Goal: Transaction & Acquisition: Purchase product/service

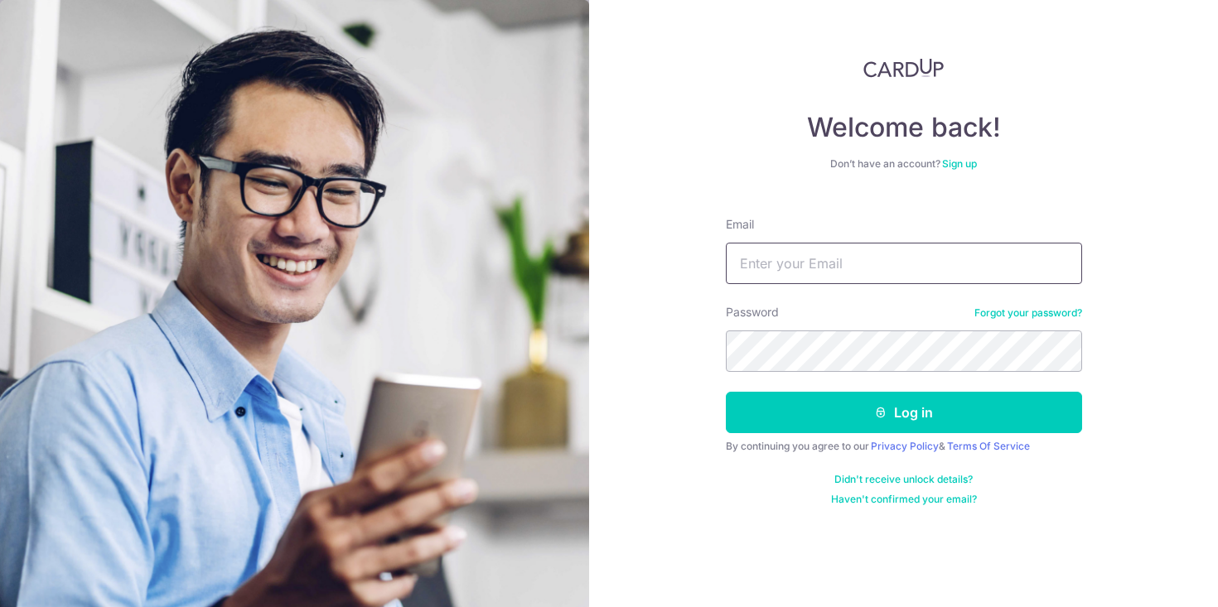
click at [899, 283] on input "Email" at bounding box center [904, 263] width 356 height 41
type input "debbs_14@yahoo.com"
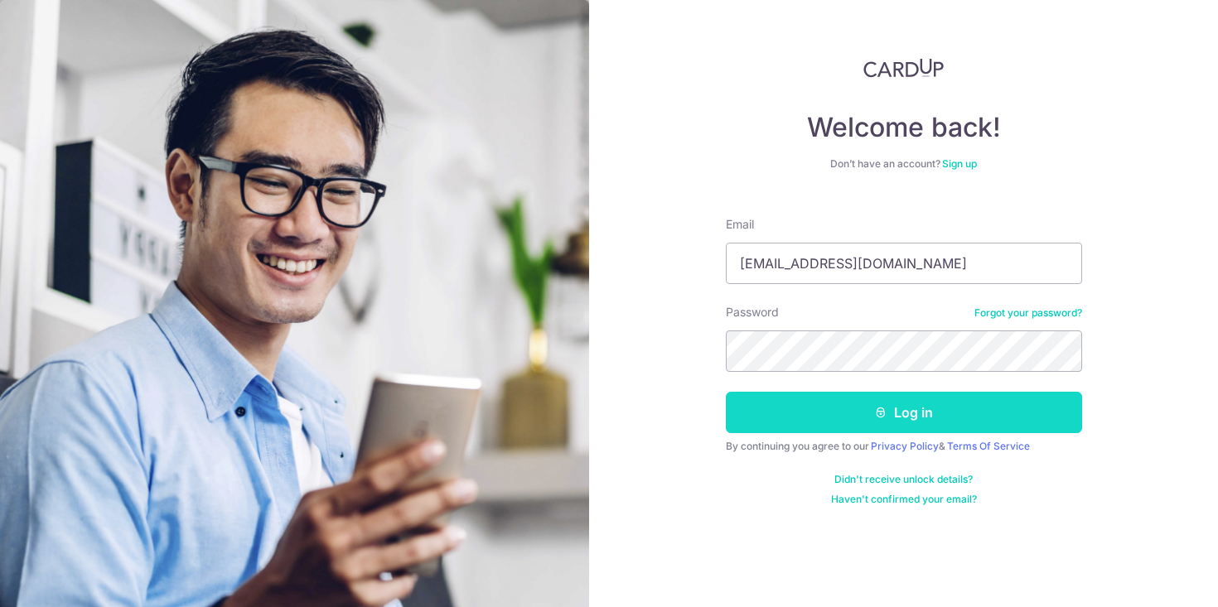
click at [876, 415] on icon "submit" at bounding box center [880, 412] width 13 height 13
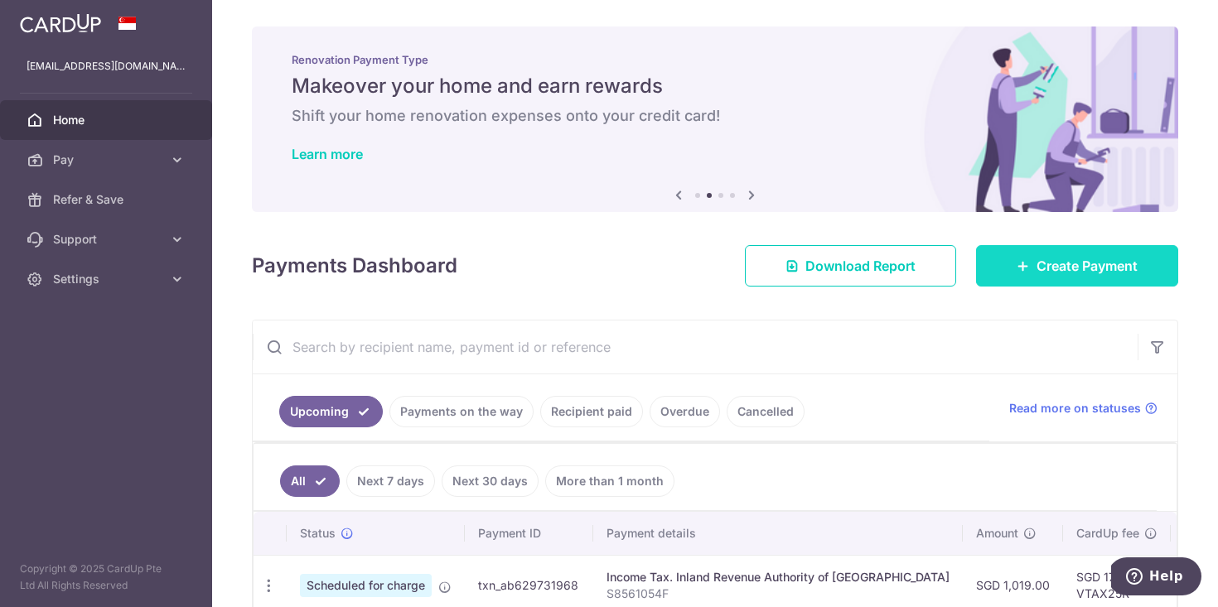
click at [1055, 251] on link "Create Payment" at bounding box center [1077, 265] width 202 height 41
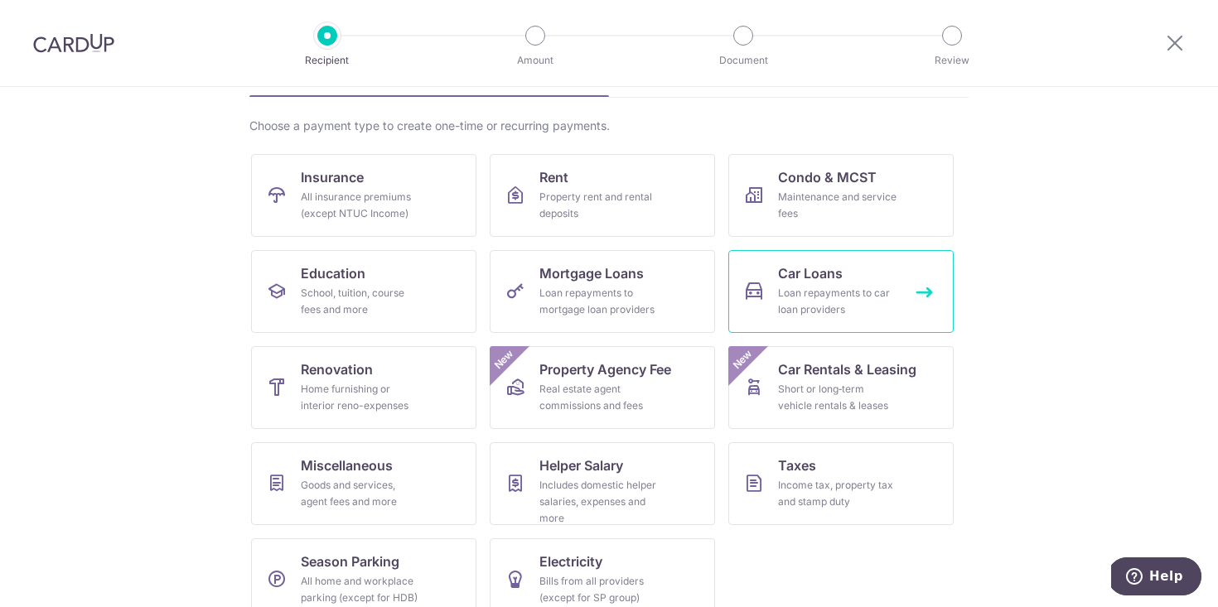
scroll to position [134, 0]
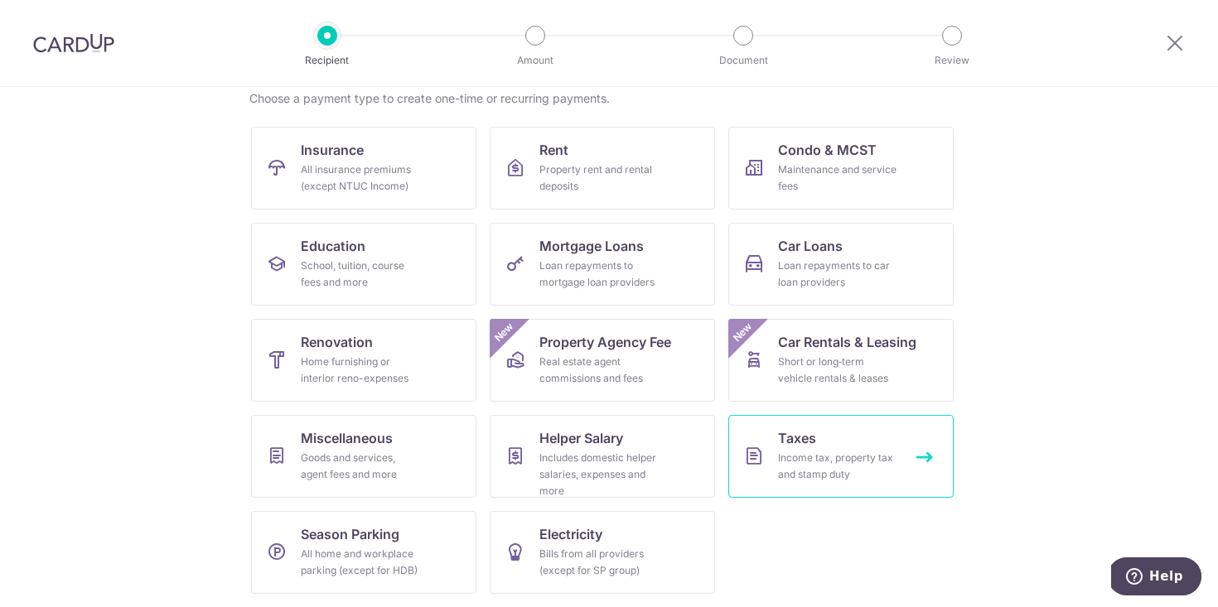
click at [876, 466] on div "Income tax, property tax and stamp duty" at bounding box center [837, 466] width 119 height 33
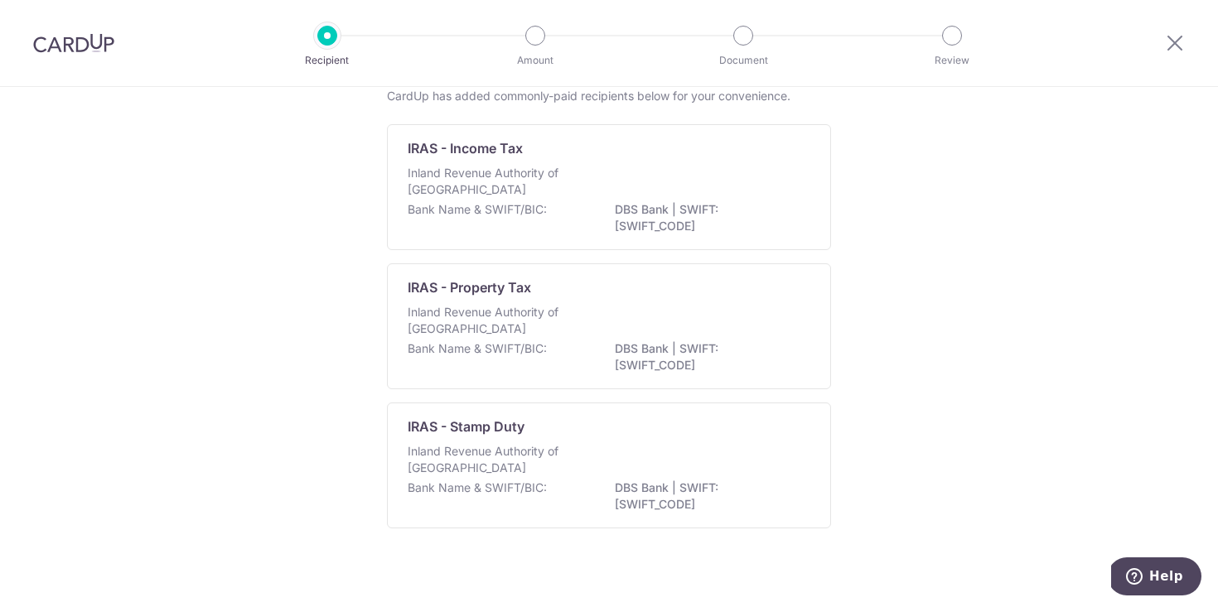
scroll to position [114, 0]
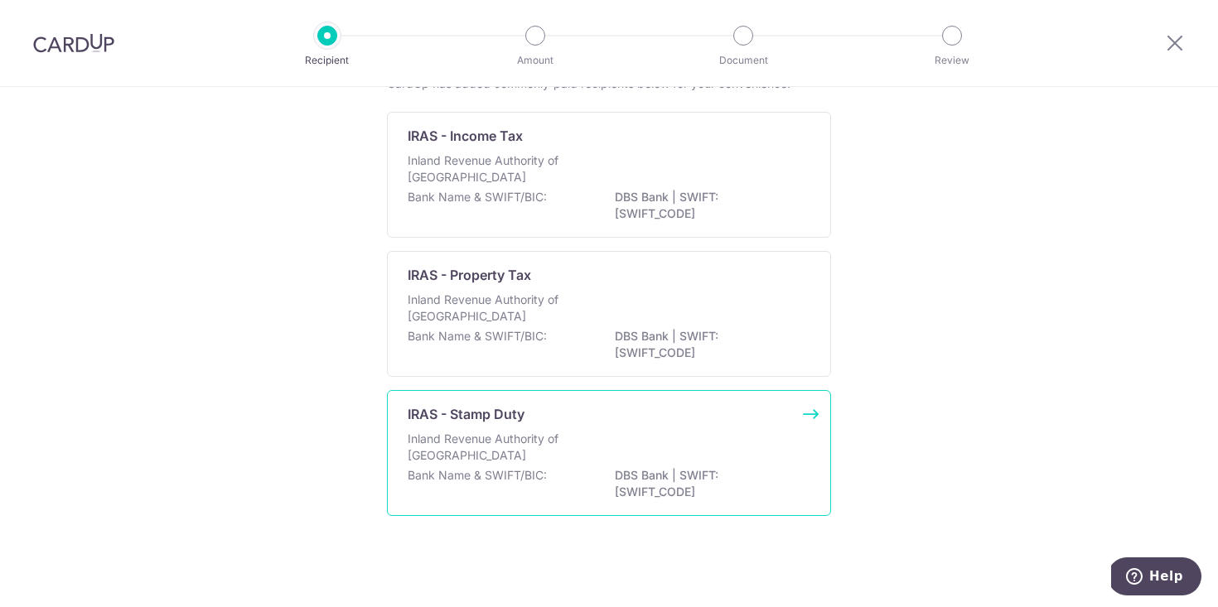
click at [743, 486] on p "DBS Bank | SWIFT: DBSSSGSGXXX" at bounding box center [708, 483] width 186 height 33
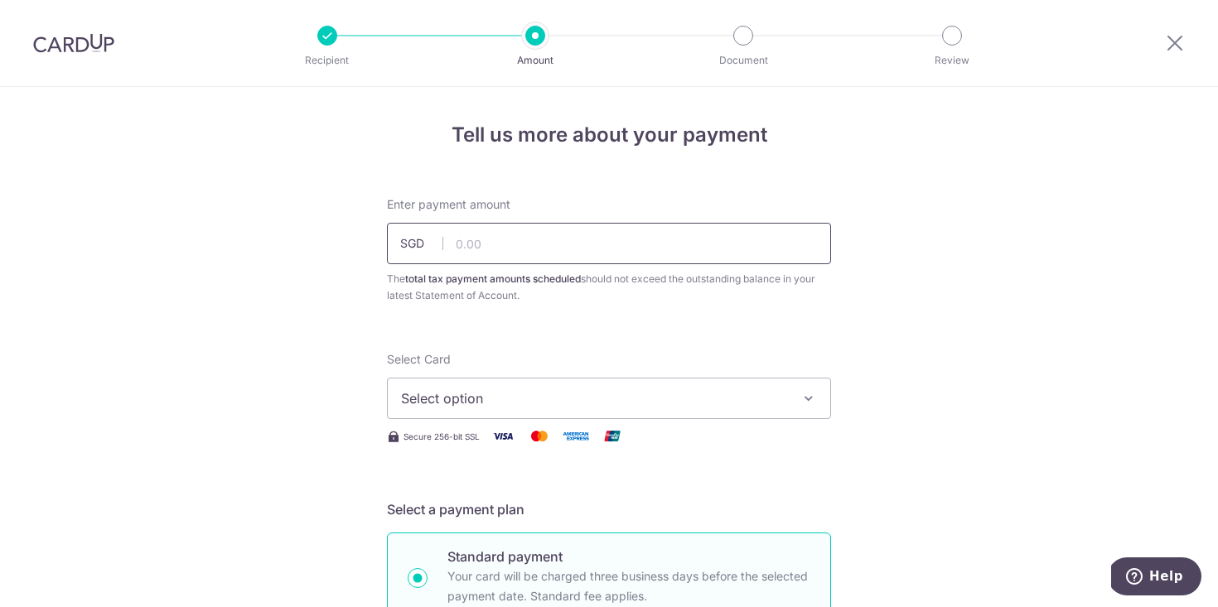
click at [619, 252] on input "text" at bounding box center [609, 243] width 444 height 41
type input "40,120.00"
click at [723, 381] on button "Select option" at bounding box center [609, 398] width 444 height 41
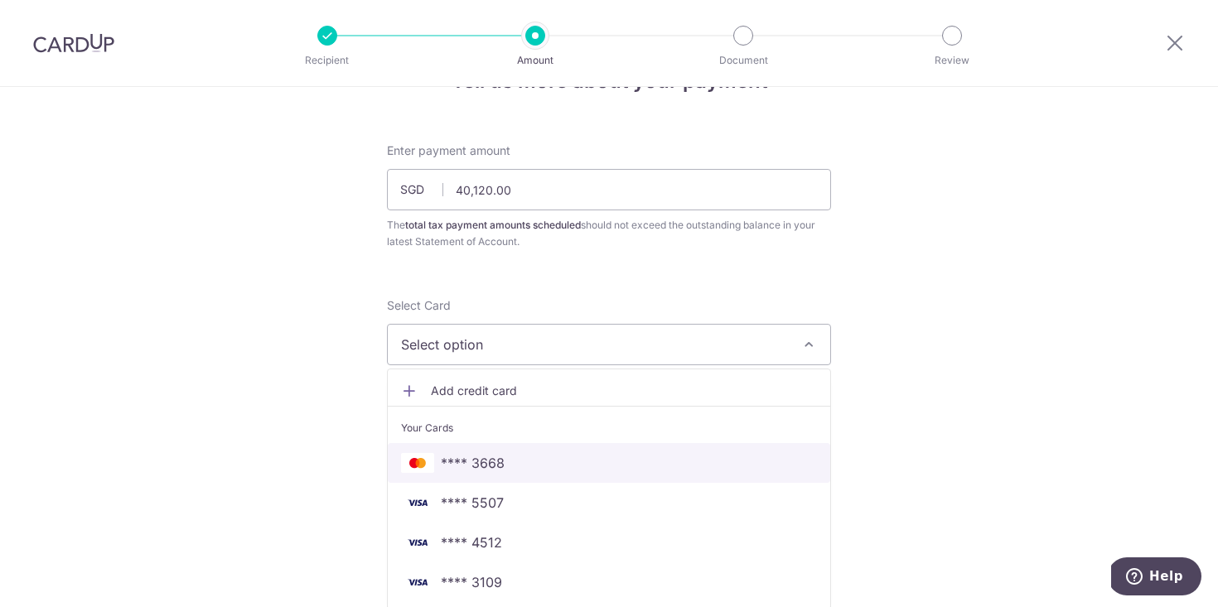
scroll to position [73, 0]
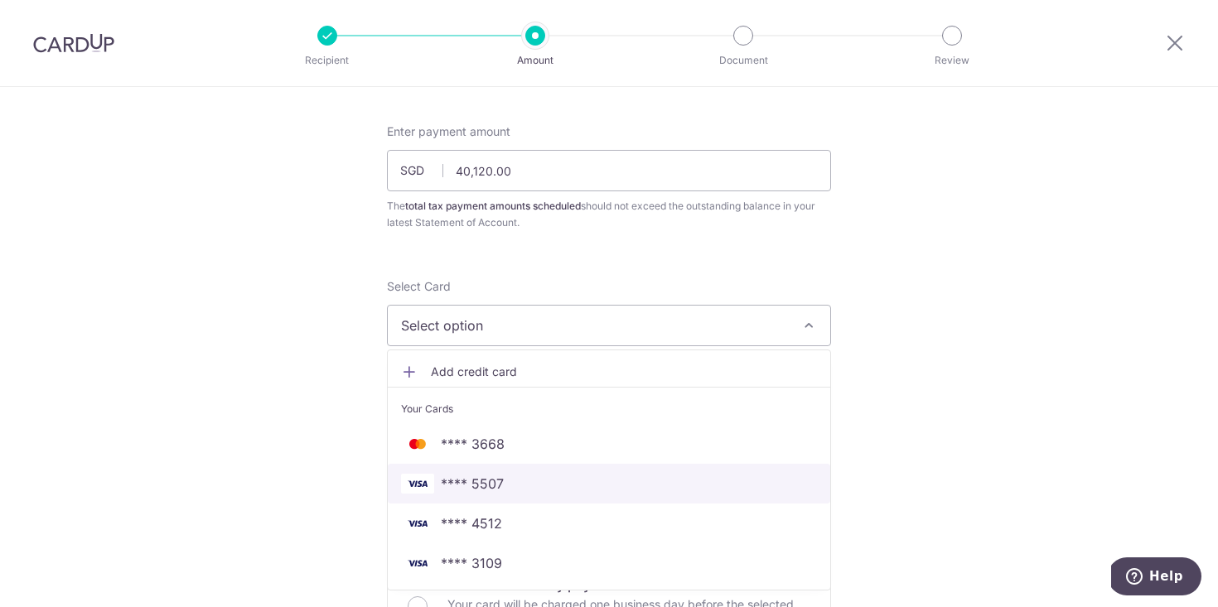
click at [586, 480] on span "**** 5507" at bounding box center [609, 484] width 416 height 20
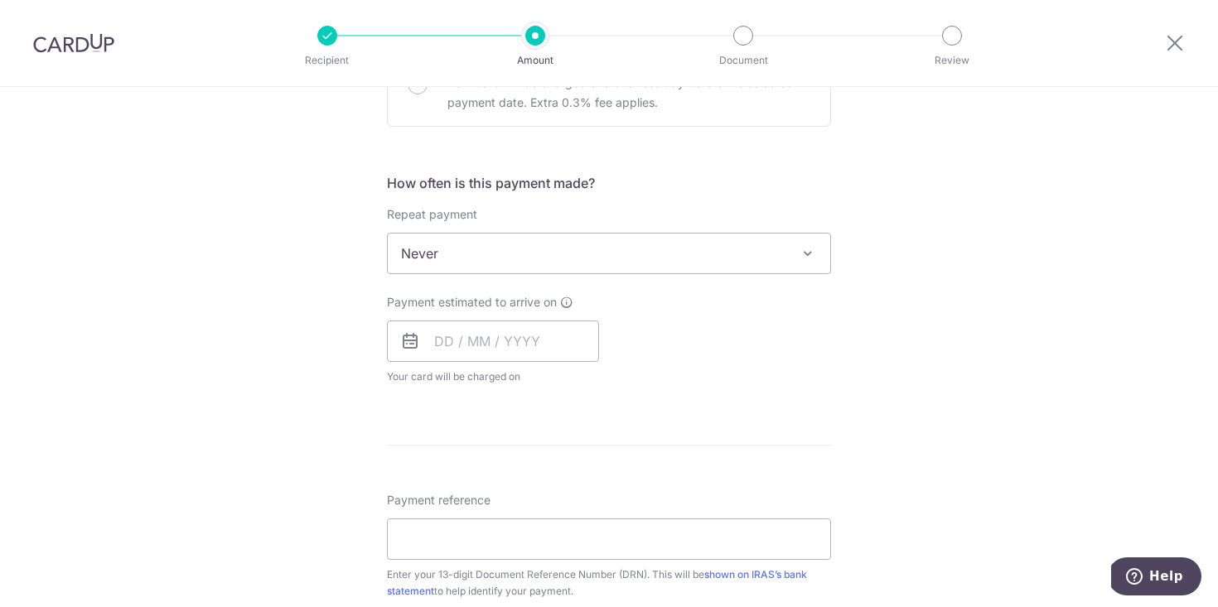
scroll to position [608, 0]
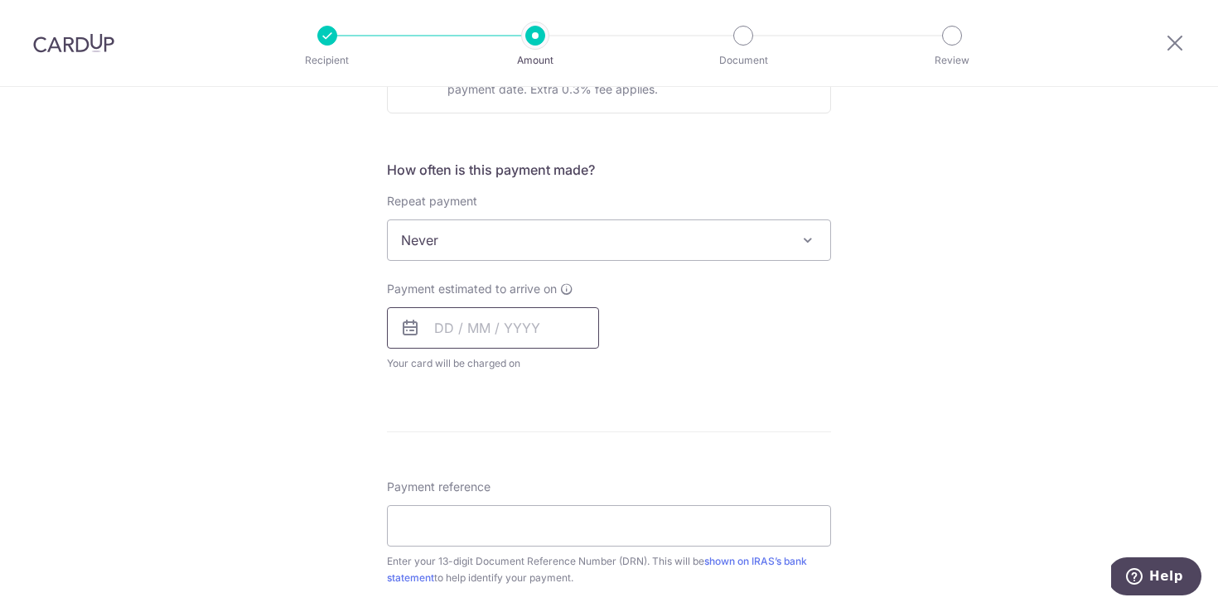
click at [561, 322] on input "text" at bounding box center [493, 327] width 212 height 41
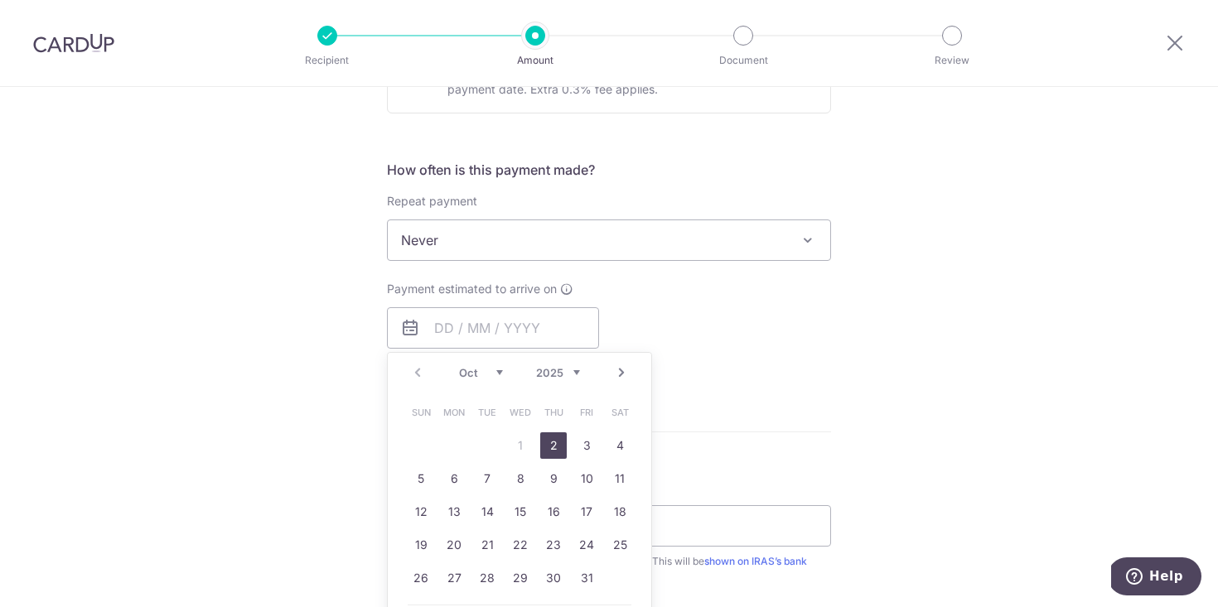
click at [558, 445] on link "2" at bounding box center [553, 445] width 27 height 27
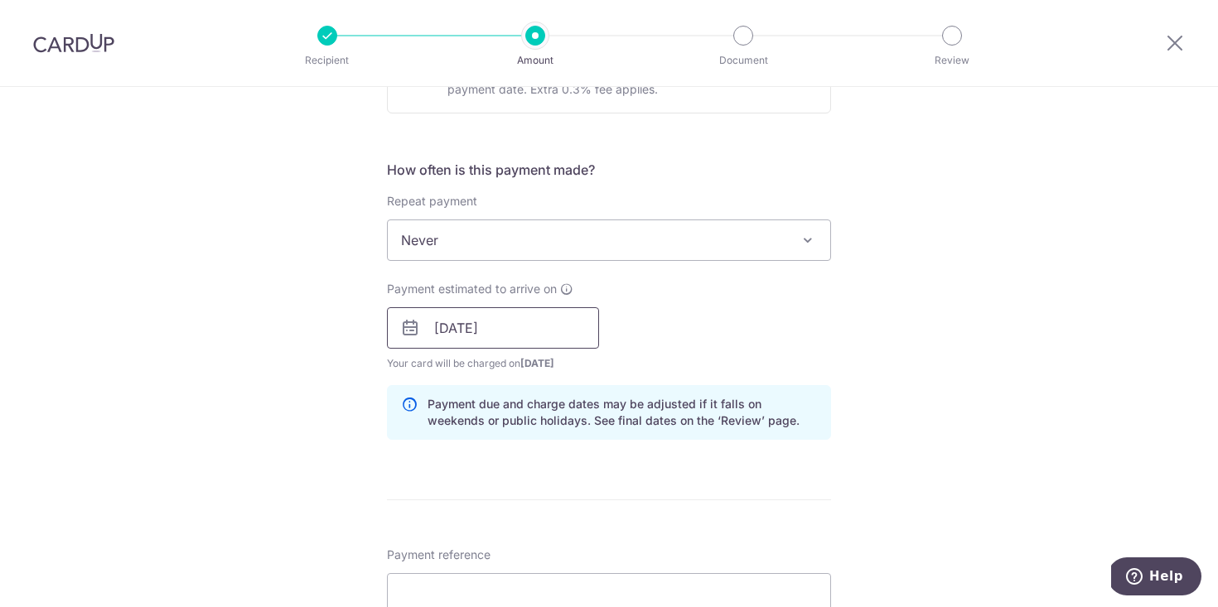
click at [573, 326] on input "02/10/2025" at bounding box center [493, 327] width 212 height 41
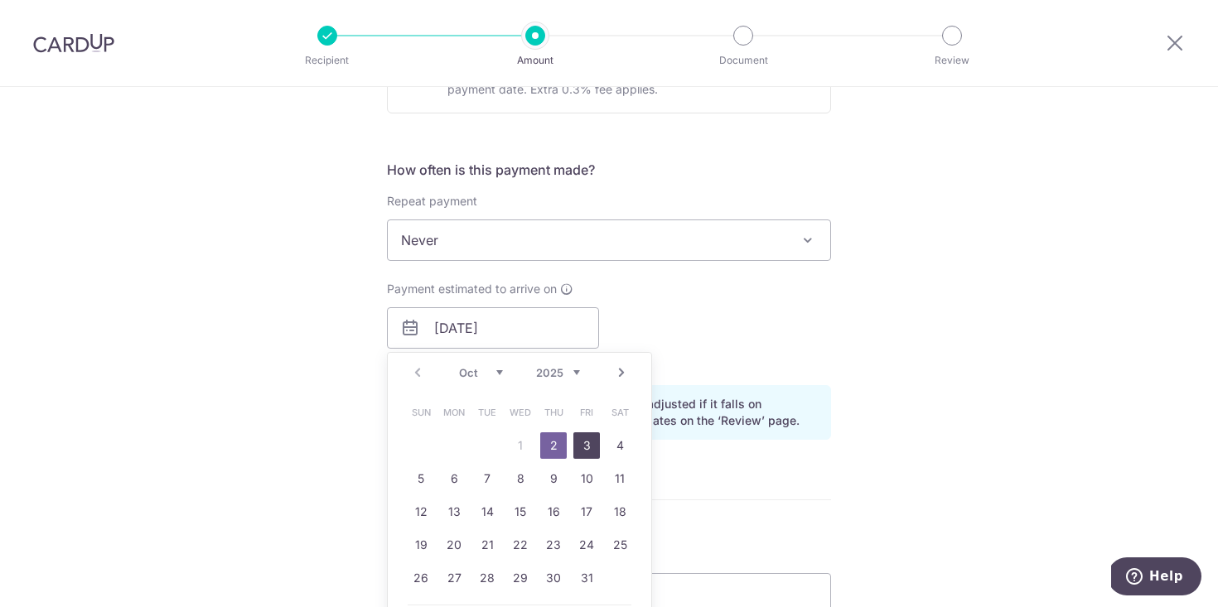
click at [590, 447] on link "3" at bounding box center [586, 445] width 27 height 27
type input "03/10/2025"
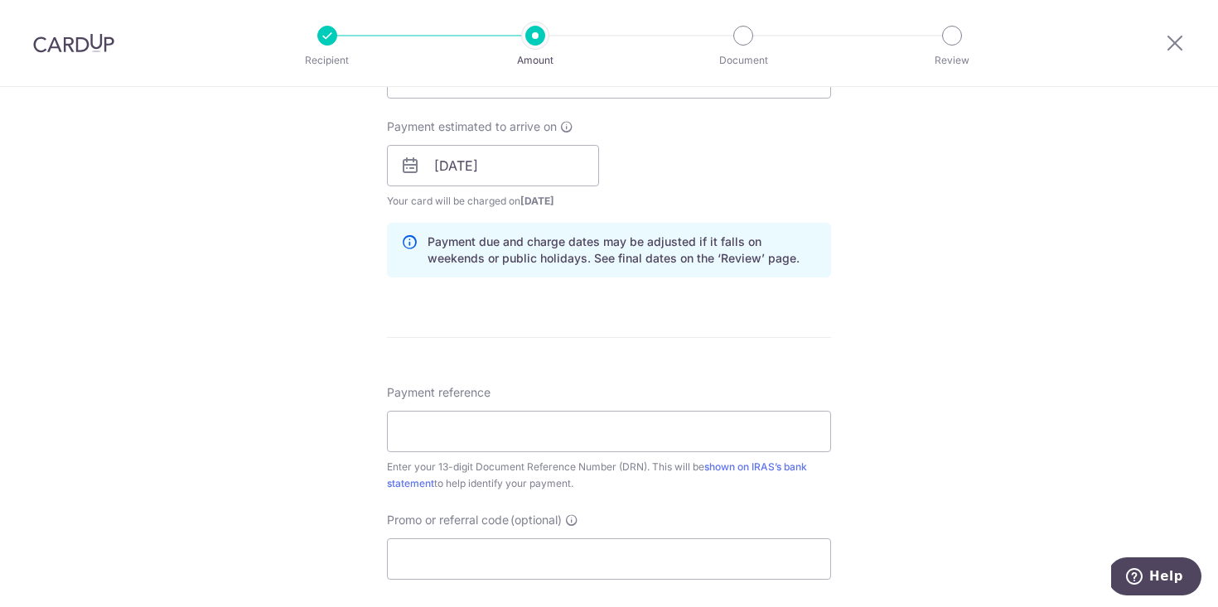
scroll to position [854, 0]
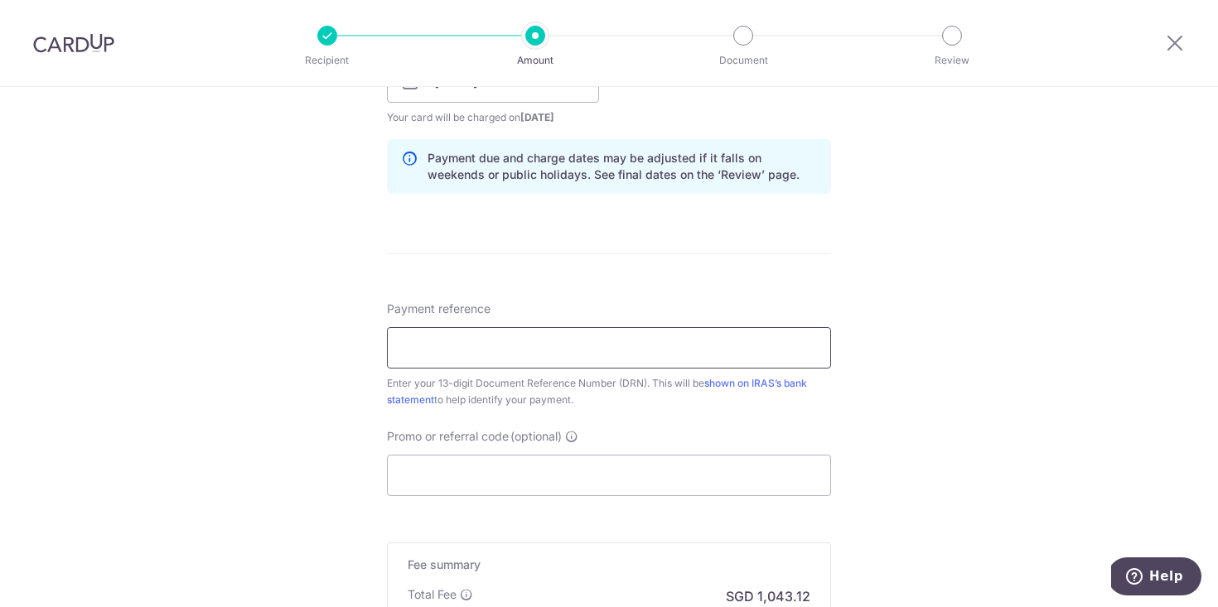
click at [655, 348] on input "Payment reference" at bounding box center [609, 347] width 444 height 41
paste input "2509292579659"
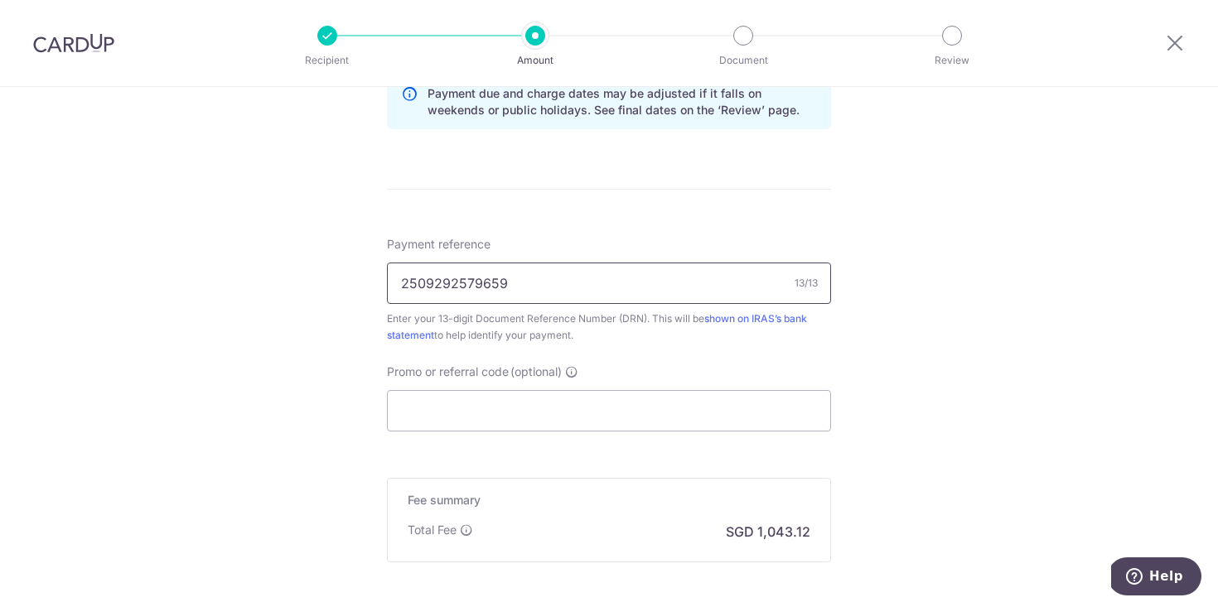
scroll to position [931, 0]
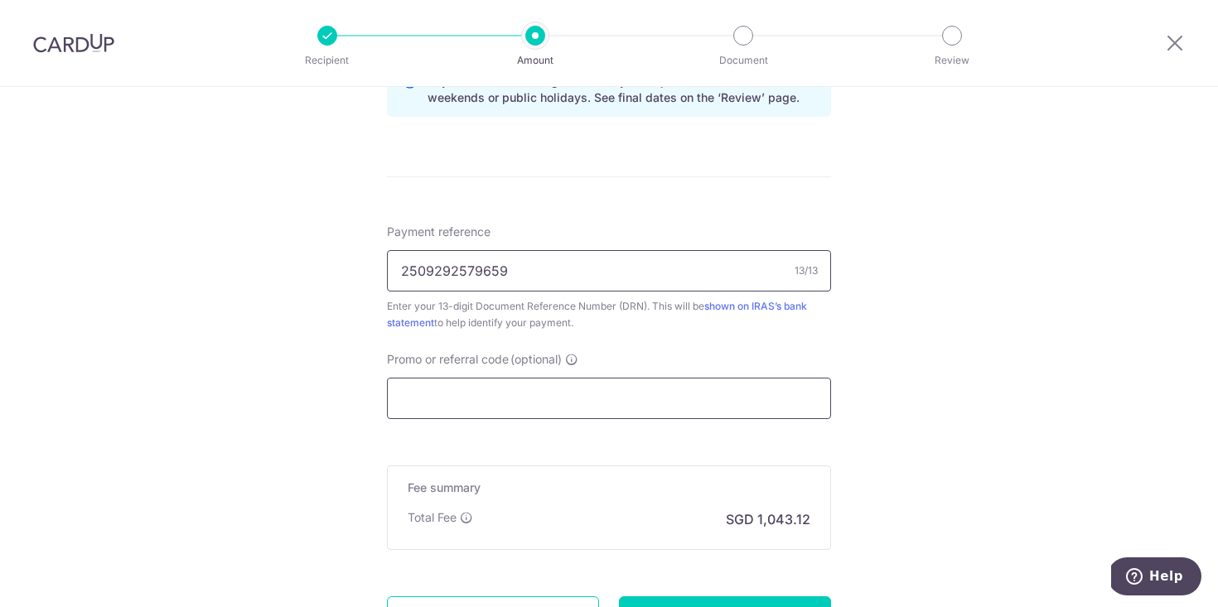
type input "2509292579659"
click at [774, 393] on input "Promo or referral code (optional)" at bounding box center [609, 398] width 444 height 41
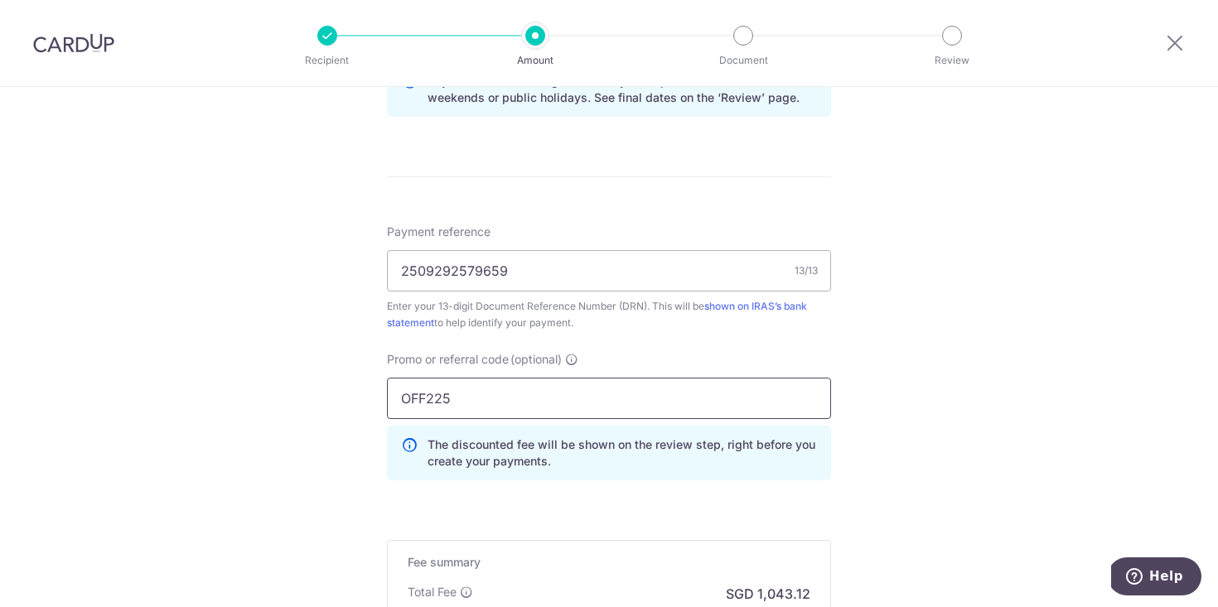
type input "OFF225"
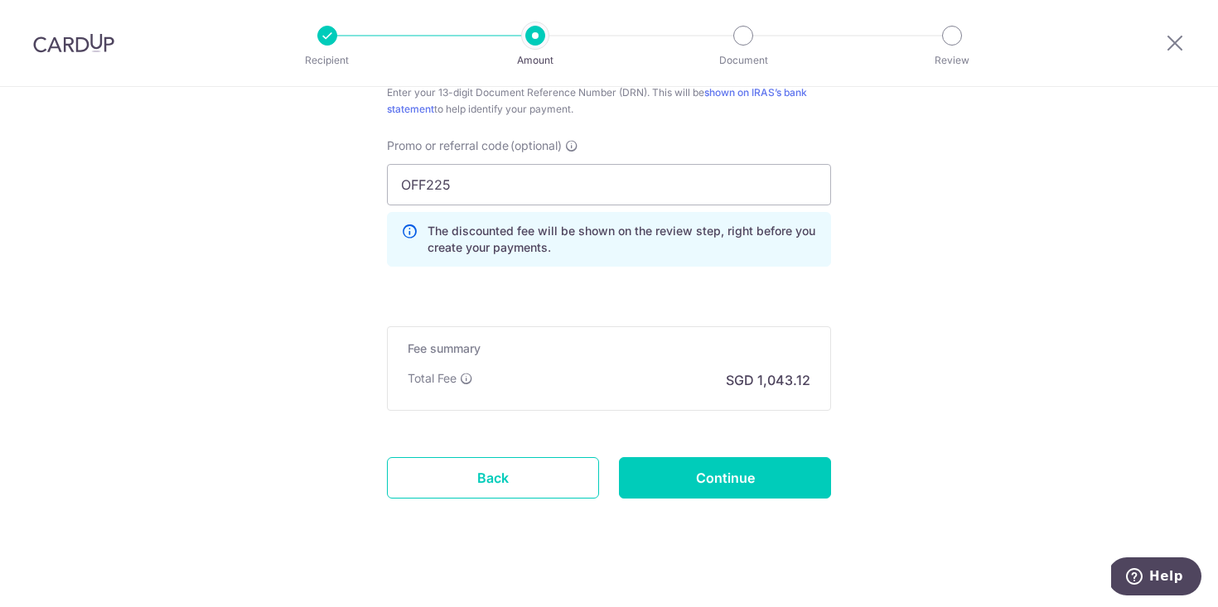
scroll to position [1149, 0]
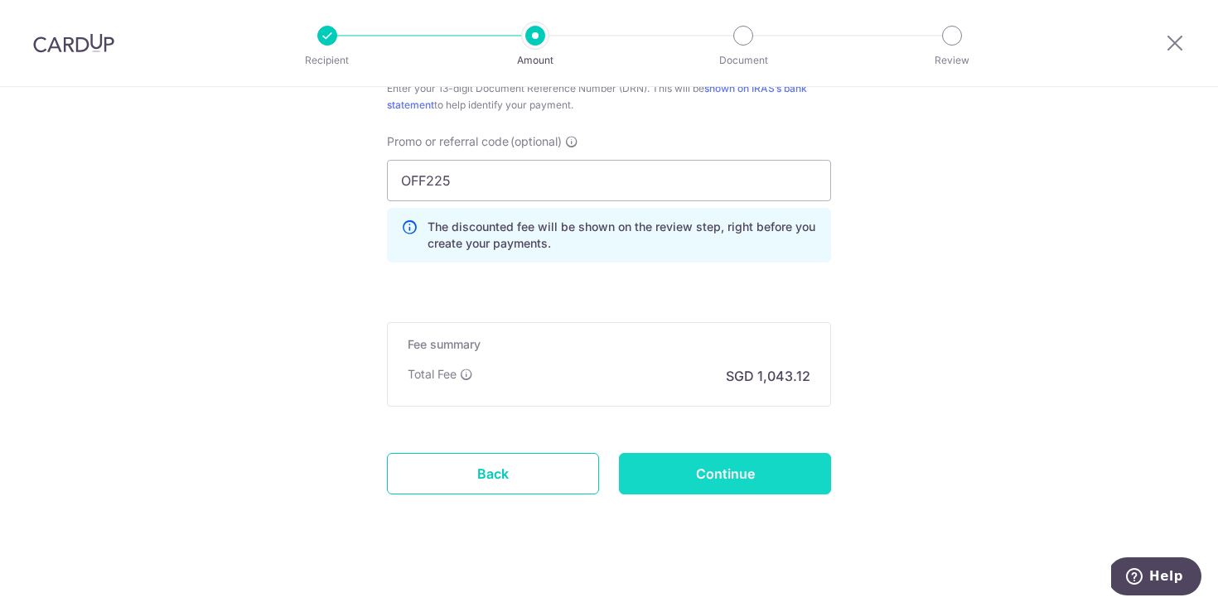
click at [718, 478] on input "Continue" at bounding box center [725, 473] width 212 height 41
type input "Create Schedule"
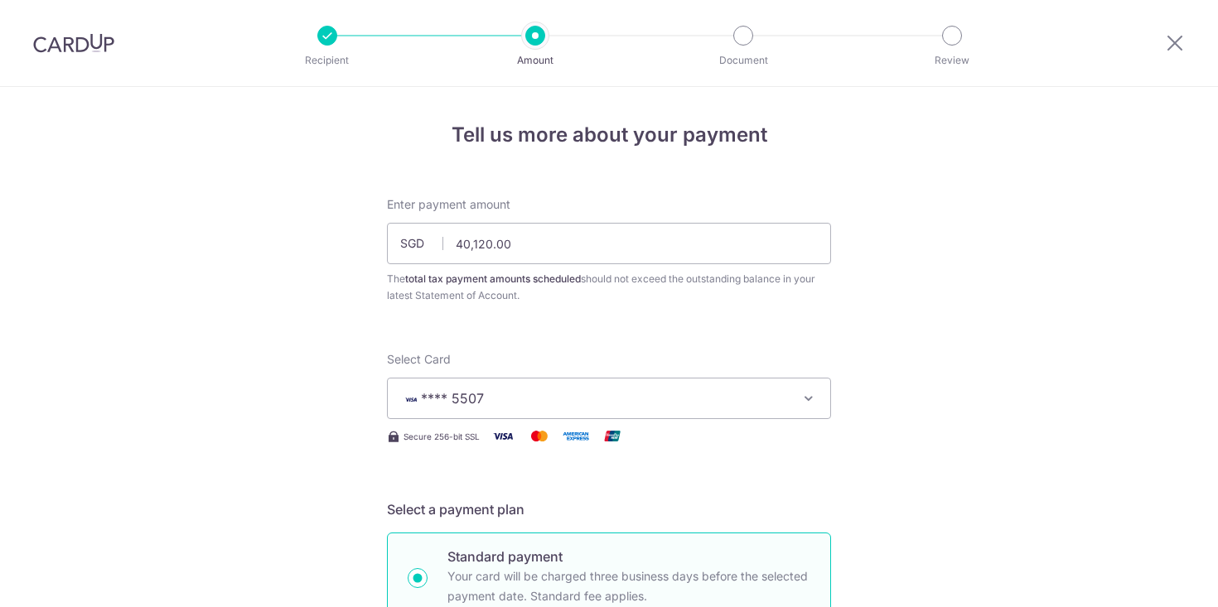
scroll to position [1184, 0]
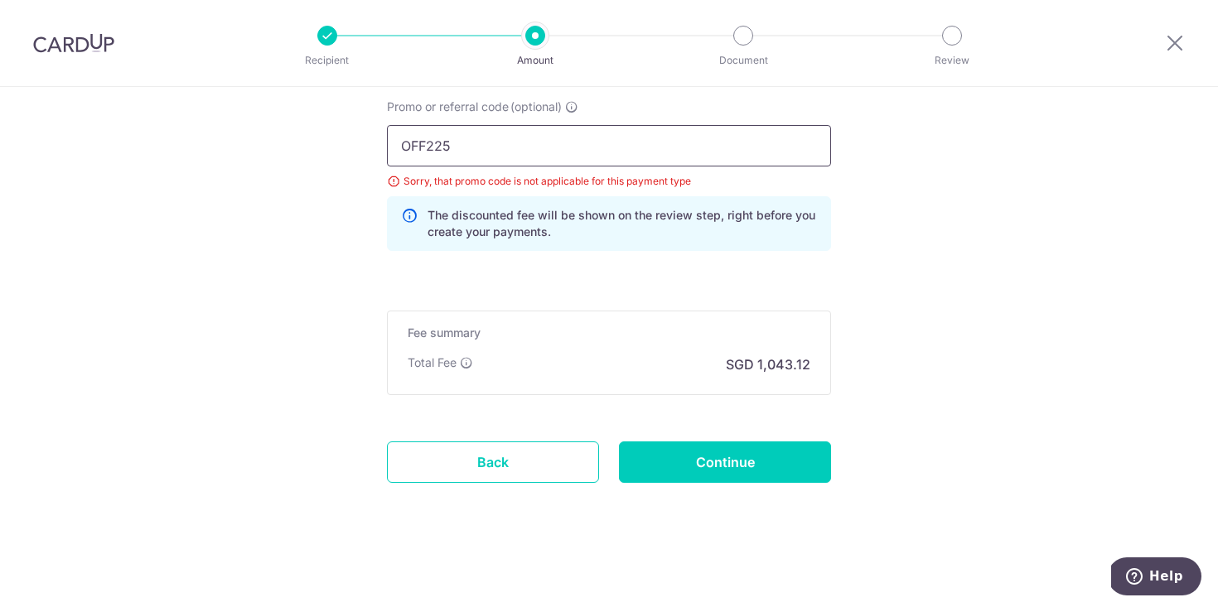
drag, startPoint x: 475, startPoint y: 135, endPoint x: 332, endPoint y: 133, distance: 142.5
drag, startPoint x: 483, startPoint y: 139, endPoint x: 376, endPoint y: 138, distance: 106.9
click at [377, 138] on div "Promo or referral code (optional) OFF225 Sorry, that promo code is not applicab…" at bounding box center [609, 182] width 464 height 166
paste input "3HOME25R"
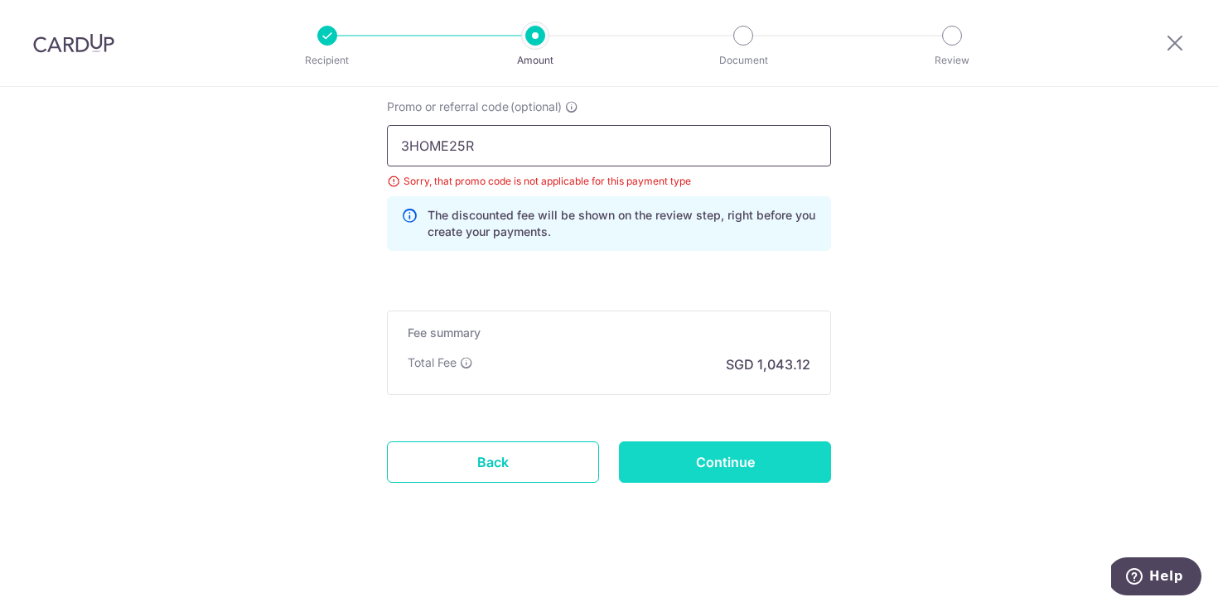
type input "3HOME25R"
click at [741, 478] on input "Continue" at bounding box center [725, 462] width 212 height 41
type input "Update Schedule"
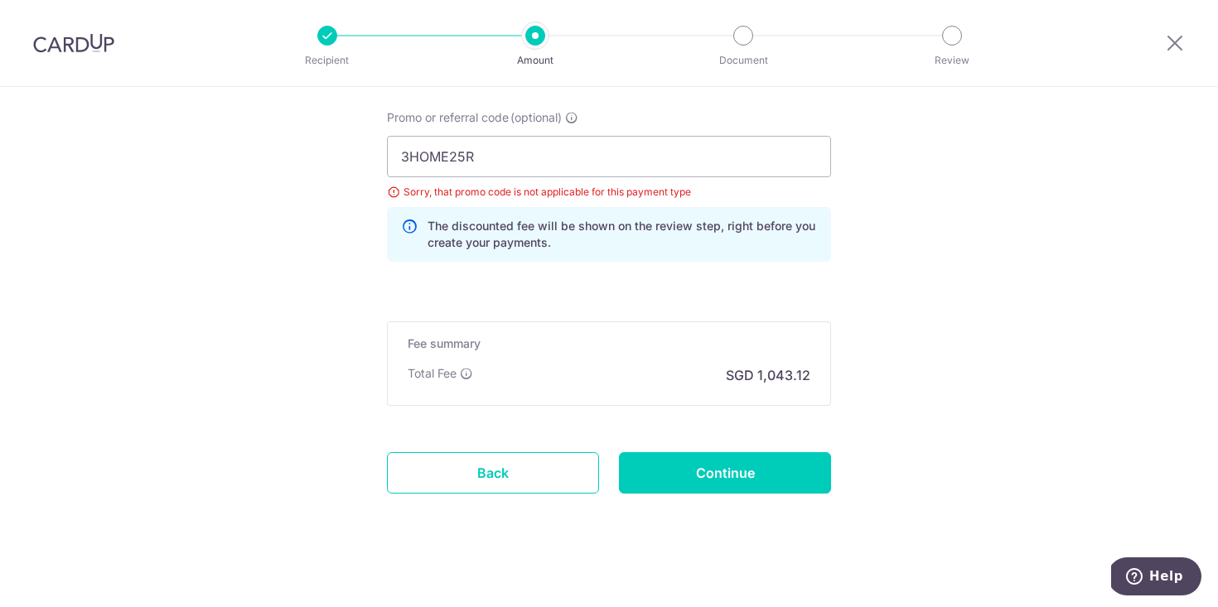
scroll to position [1182, 0]
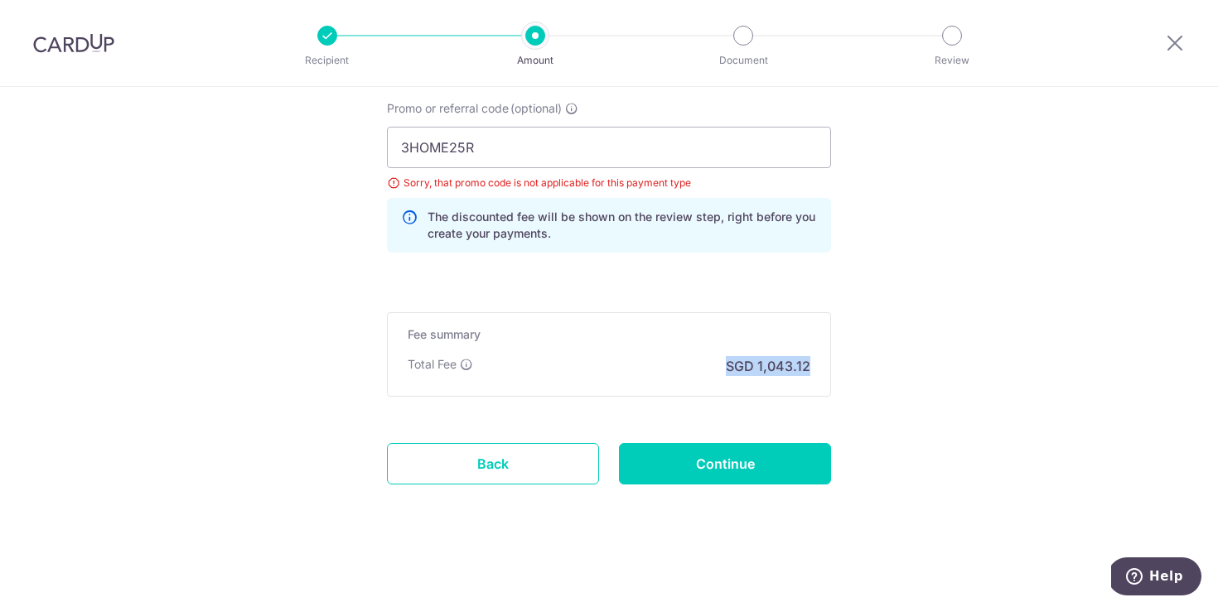
drag, startPoint x: 814, startPoint y: 366, endPoint x: 718, endPoint y: 366, distance: 96.1
click at [718, 366] on div "Fee summary Base fee $ 1,043.12 Extend fee Next-day fee Total Fee SGD 1,043.12" at bounding box center [609, 354] width 444 height 85
copy p "SGD 1,043.12"
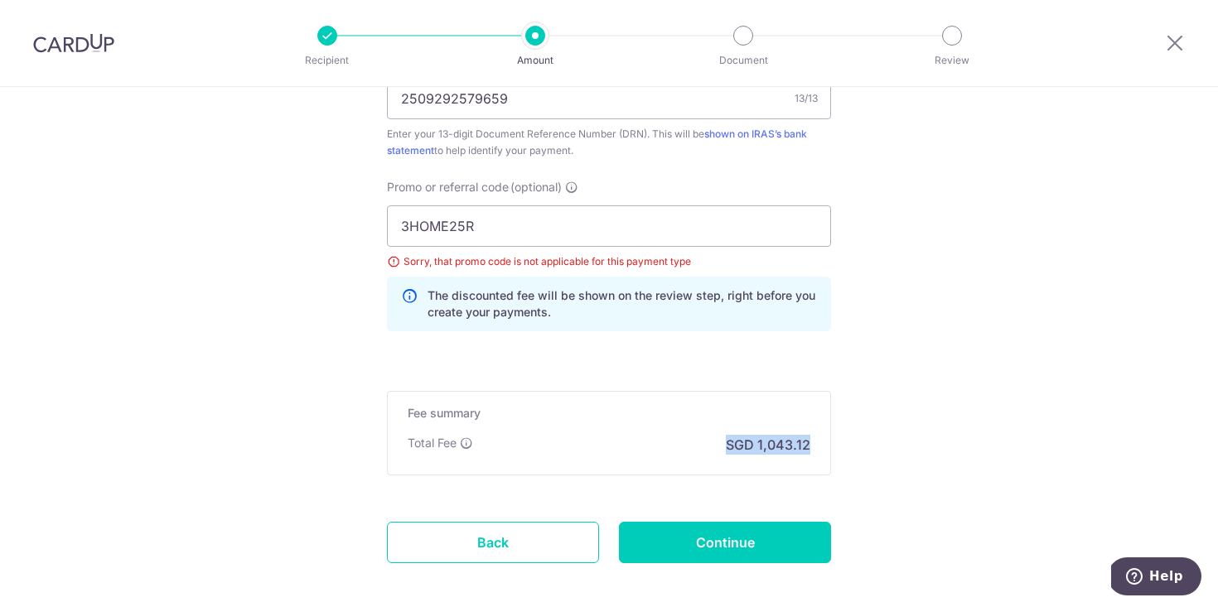
scroll to position [1105, 0]
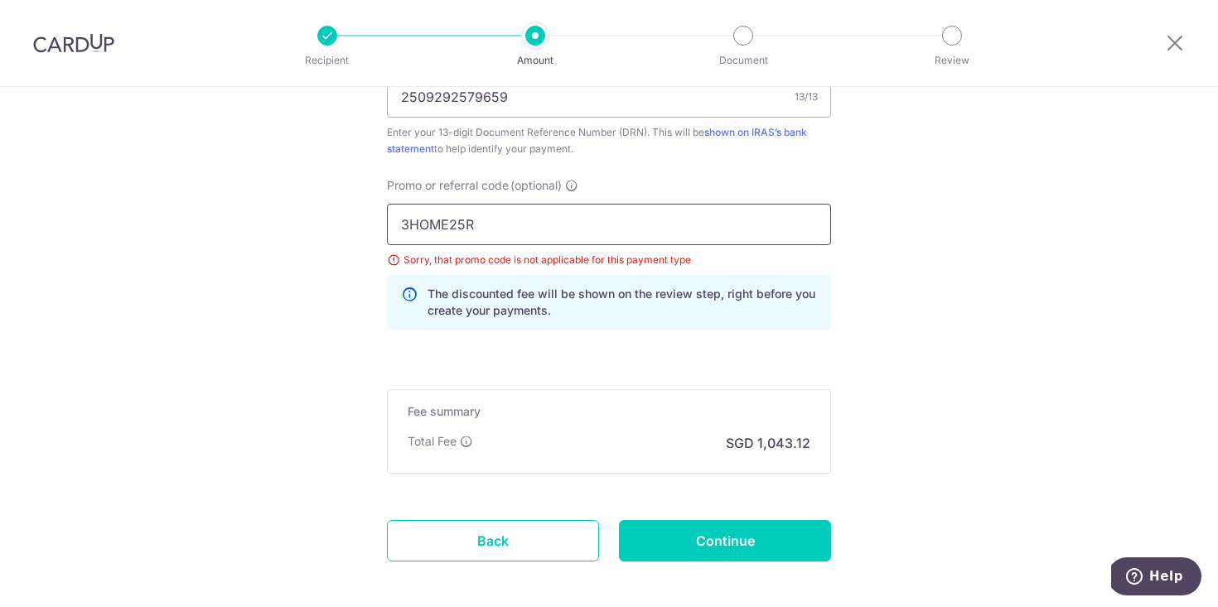
drag, startPoint x: 525, startPoint y: 220, endPoint x: 352, endPoint y: 225, distance: 173.2
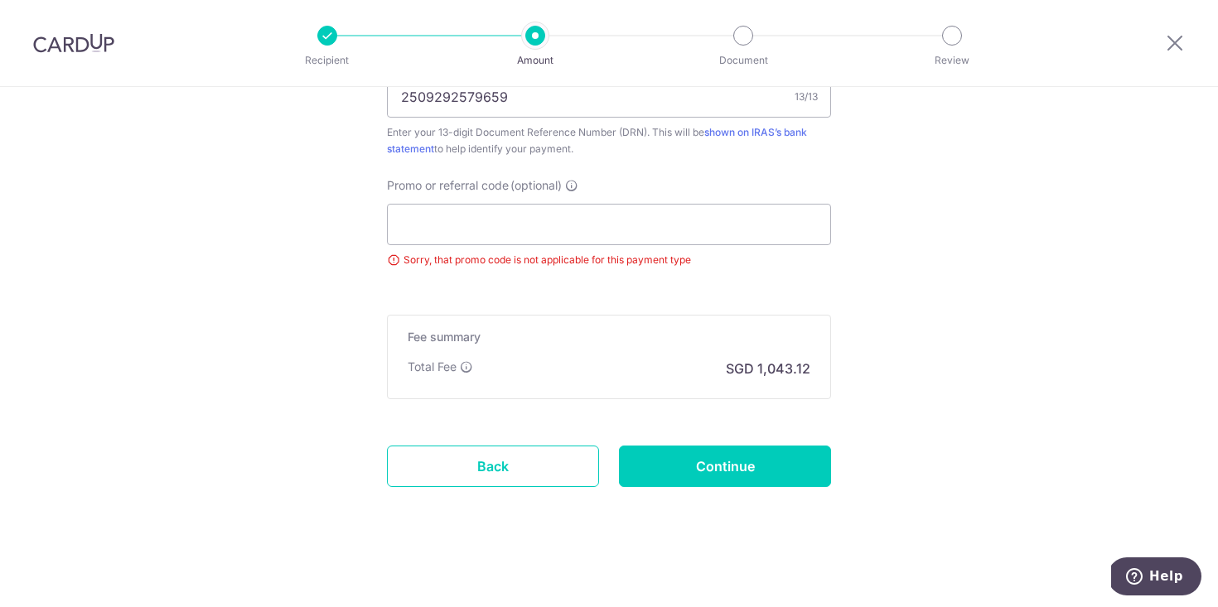
click at [728, 471] on input "Continue" at bounding box center [725, 466] width 212 height 41
type input "Update Schedule"
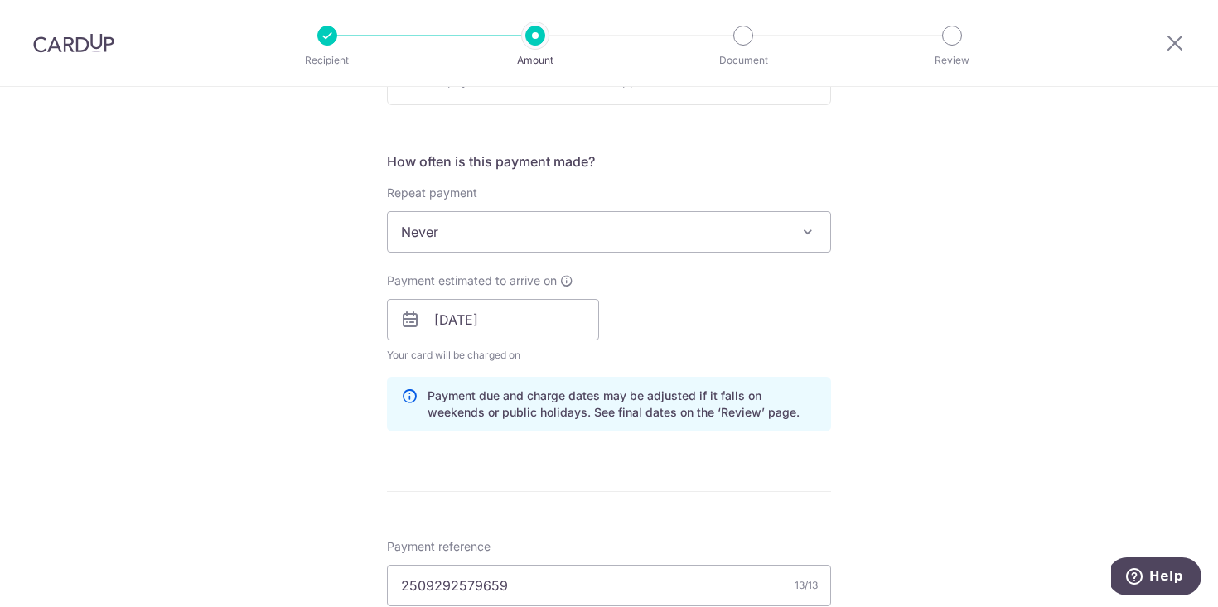
scroll to position [620, 0]
click at [541, 322] on input "[DATE]" at bounding box center [493, 316] width 212 height 41
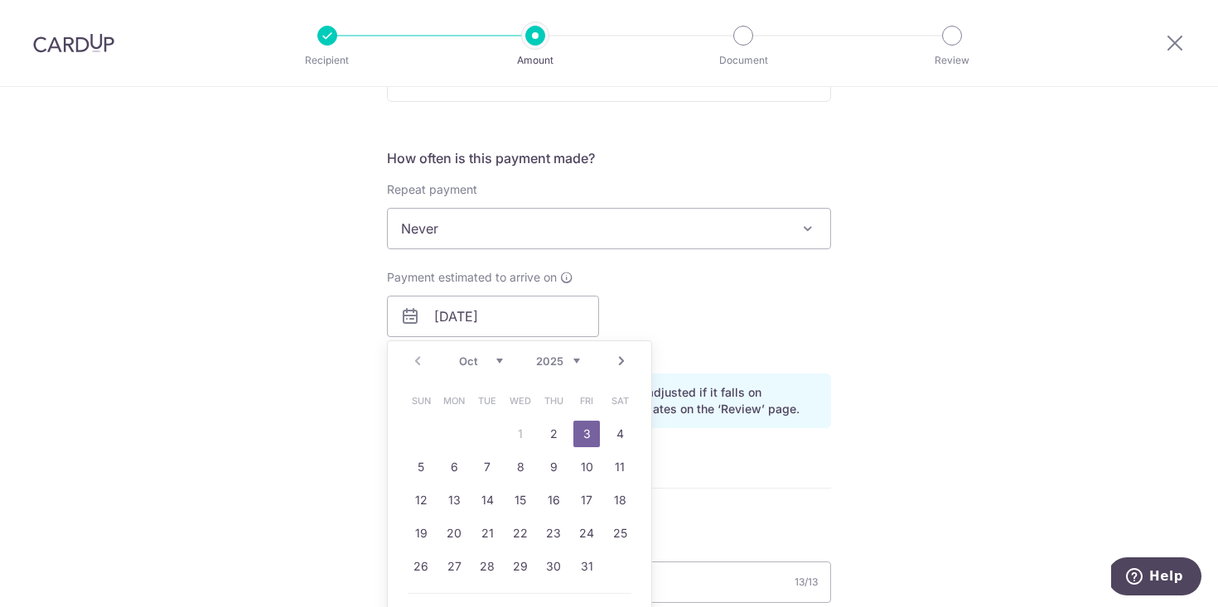
click at [583, 429] on link "3" at bounding box center [586, 434] width 27 height 27
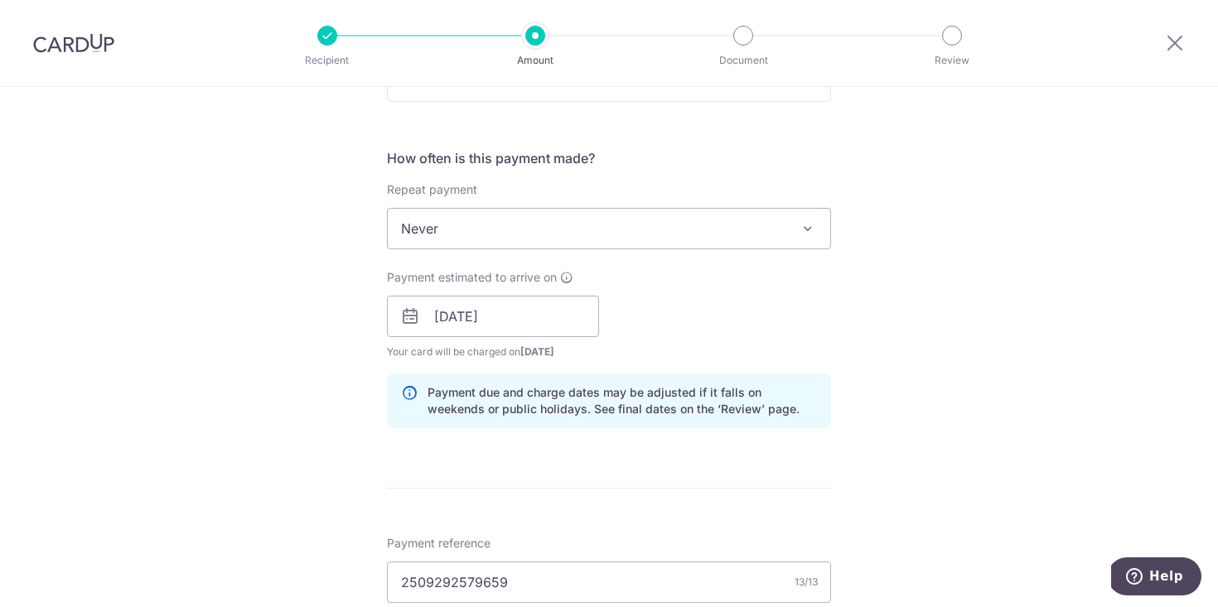
click at [999, 410] on div "Tell us more about your payment Enter payment amount SGD 40,120.00 40120.00 The…" at bounding box center [609, 270] width 1218 height 1606
click at [1005, 343] on div "Tell us more about your payment Enter payment amount SGD 40,120.00 40120.00 The…" at bounding box center [609, 270] width 1218 height 1606
